Goal: Task Accomplishment & Management: Use online tool/utility

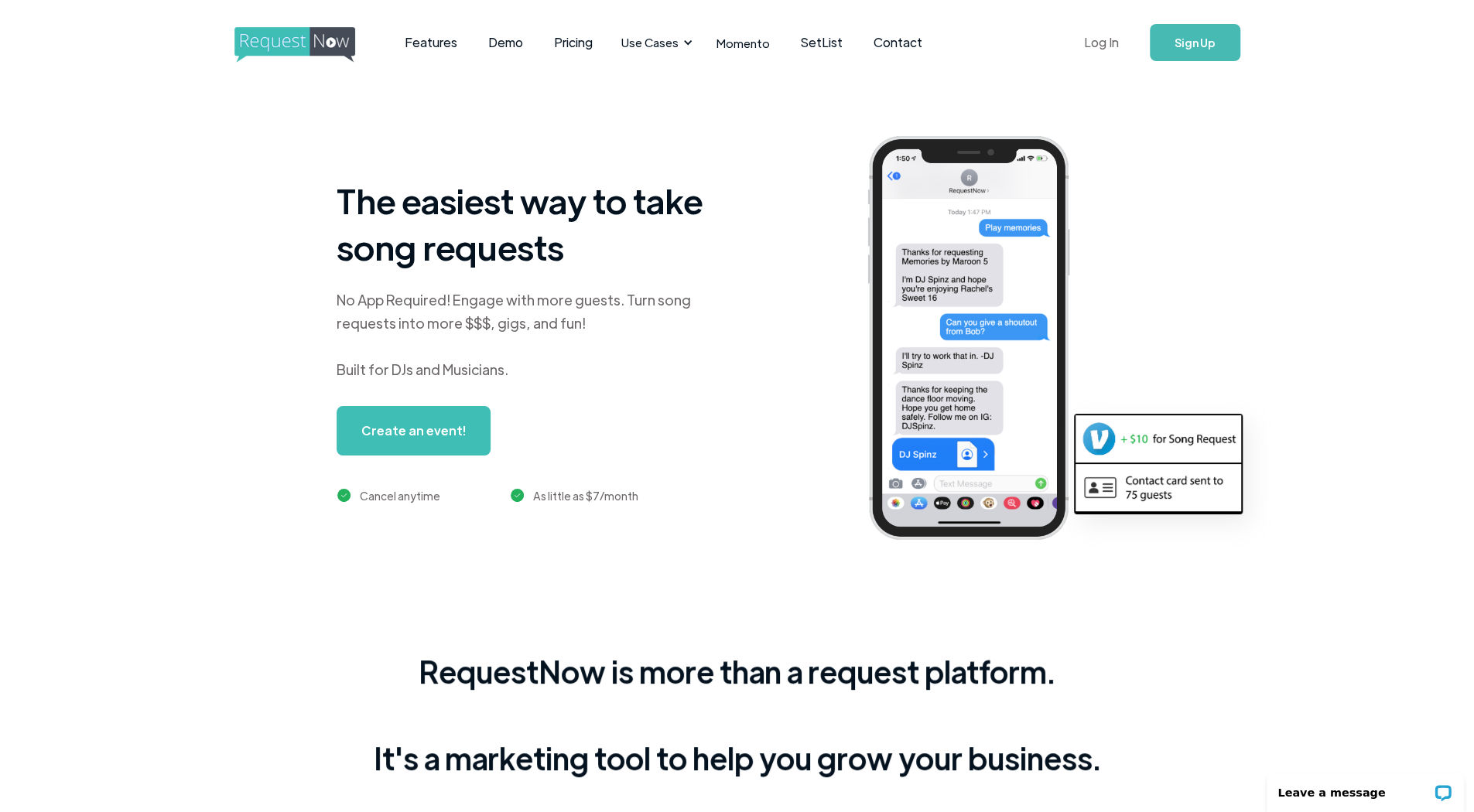
click at [1095, 53] on link "Log In" at bounding box center [1101, 43] width 65 height 54
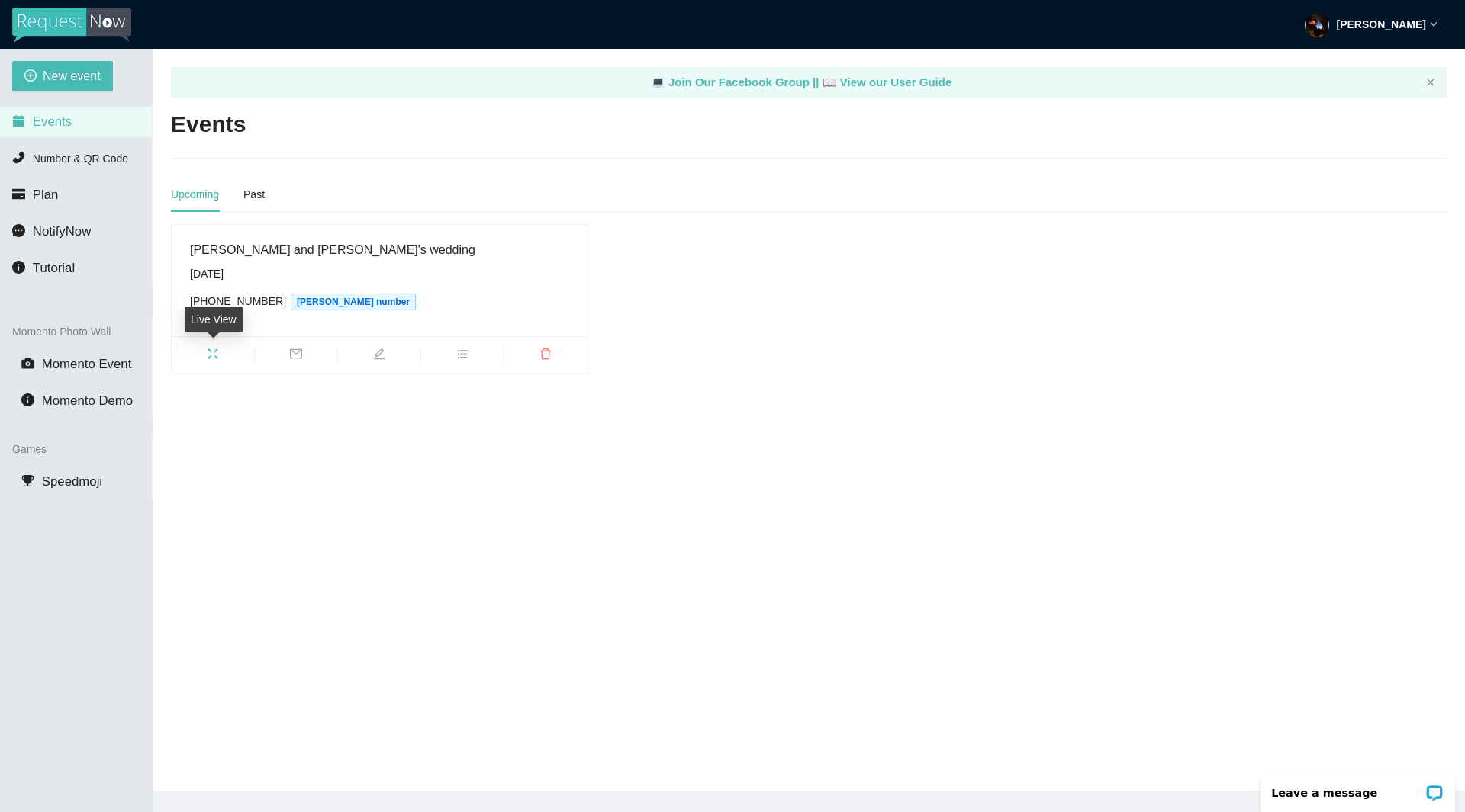
click at [216, 360] on icon "fullscreen" at bounding box center [212, 354] width 12 height 12
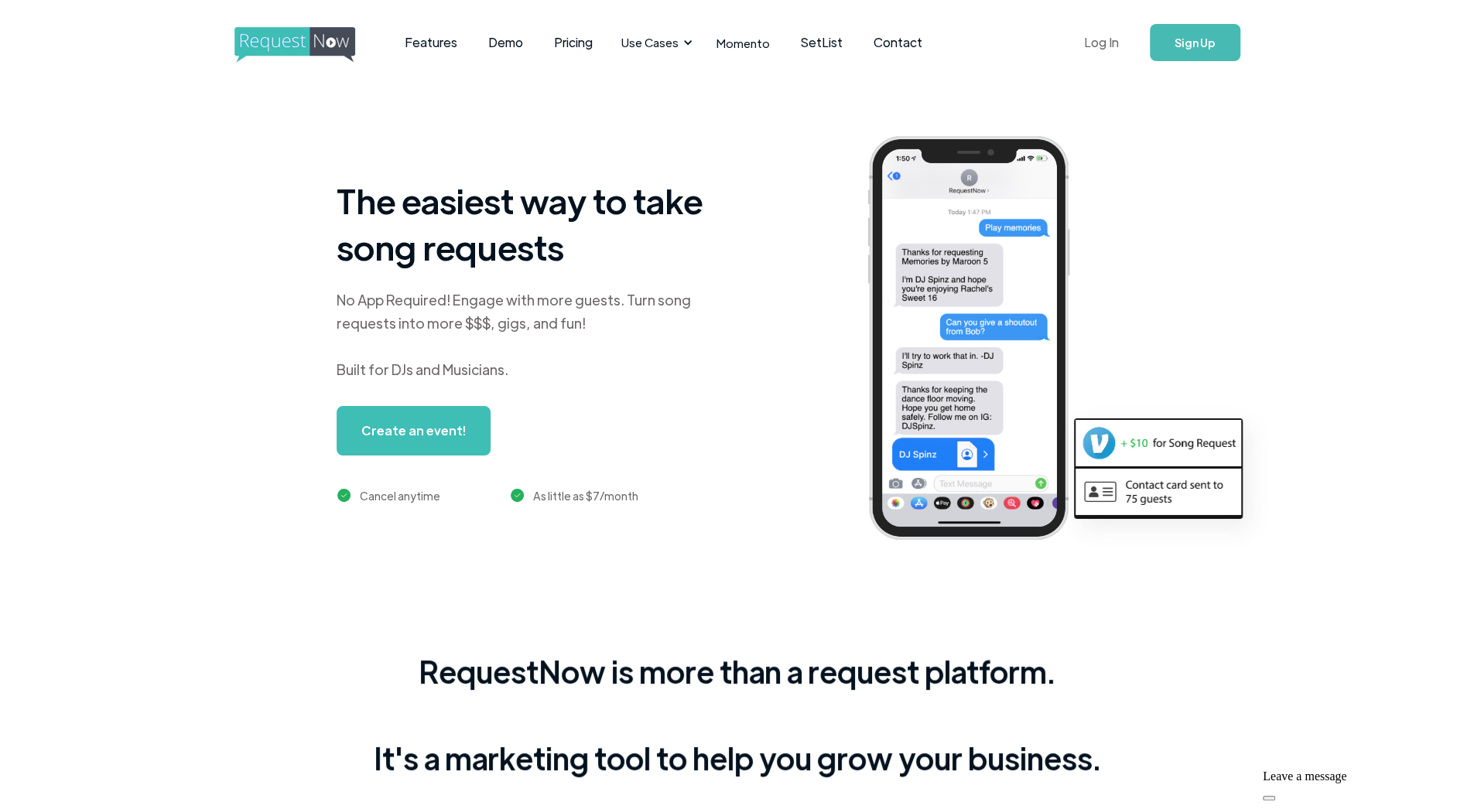
click at [1094, 44] on link "Log In" at bounding box center [1101, 43] width 65 height 54
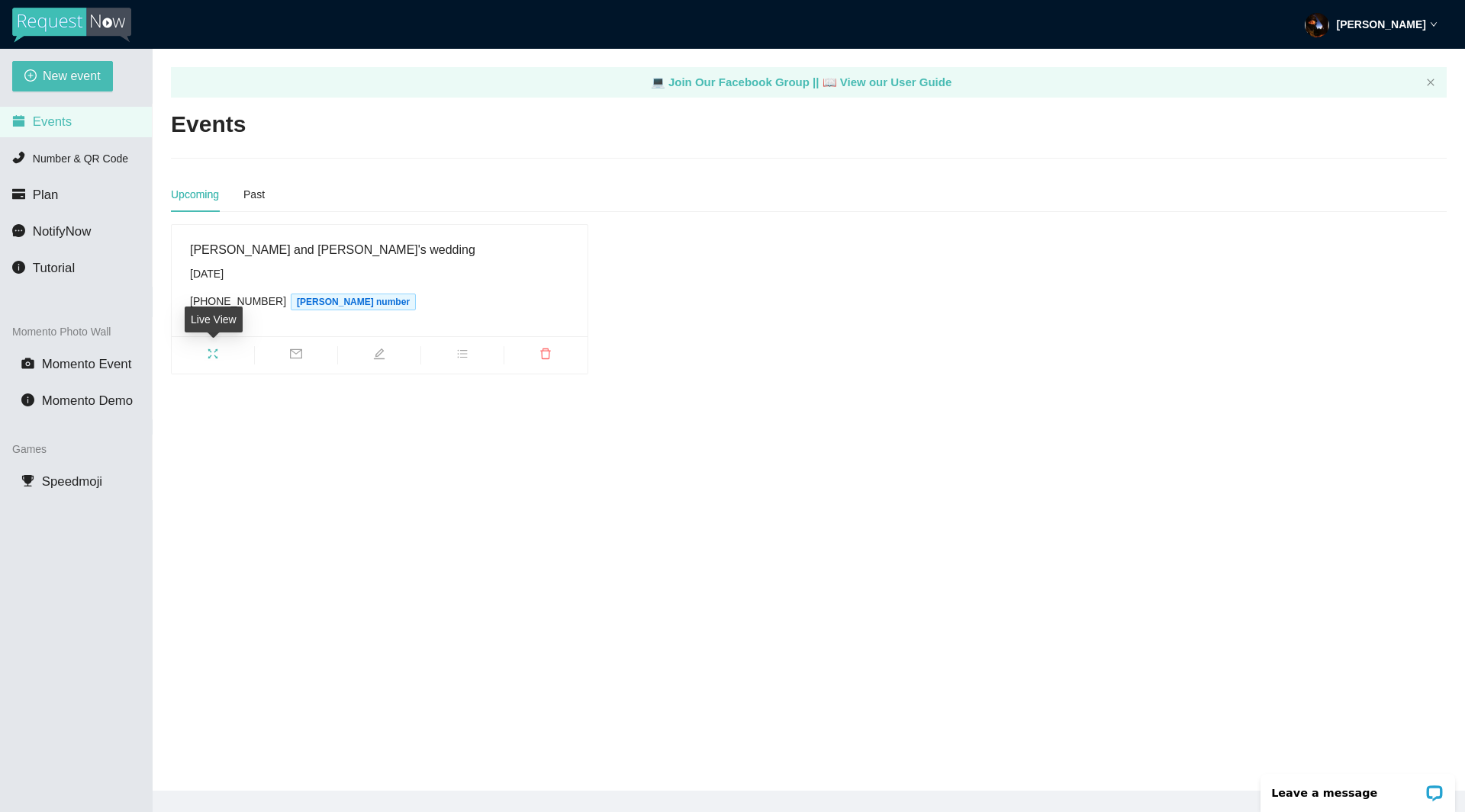
click at [212, 354] on icon "fullscreen" at bounding box center [212, 354] width 12 height 12
